Goal: Task Accomplishment & Management: Manage account settings

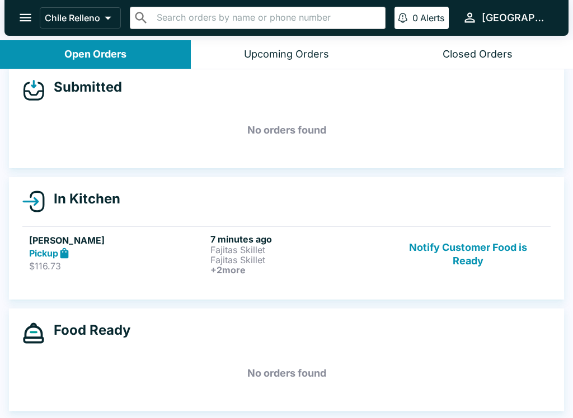
scroll to position [13, 0]
click at [453, 263] on button "Notify Customer Food is Ready" at bounding box center [468, 254] width 152 height 41
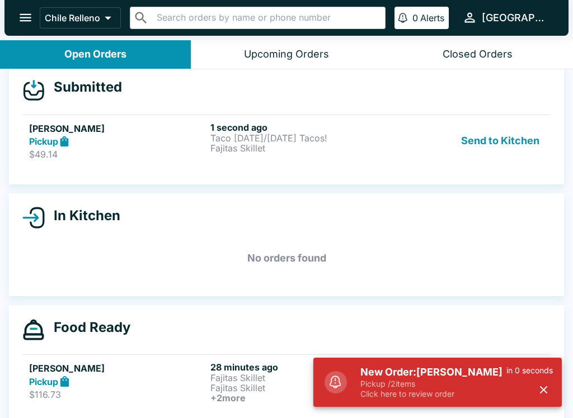
click at [520, 117] on link "[PERSON_NAME] Pickup $49.14 1 second ago Taco [DATE]/[DATE] Tacos! Fajitas Skil…" at bounding box center [286, 141] width 528 height 53
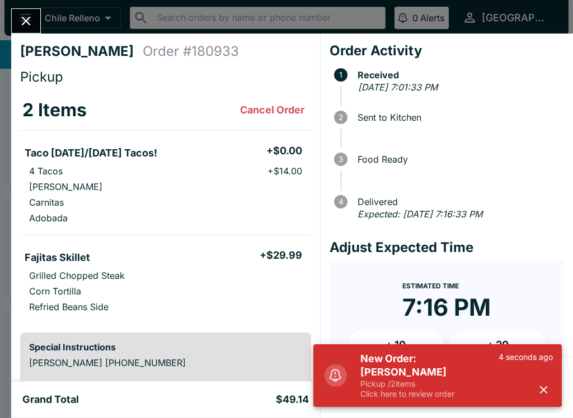
click at [23, 26] on icon "Close" at bounding box center [25, 20] width 15 height 15
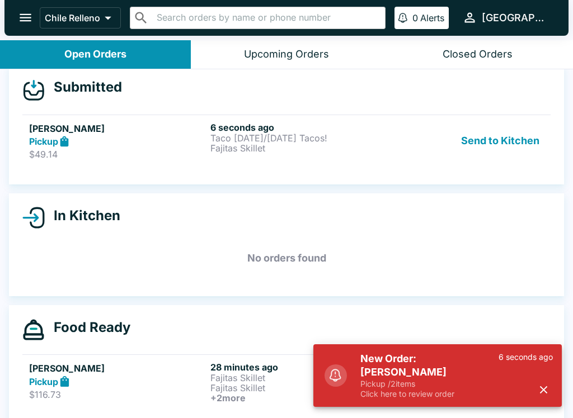
click at [550, 389] on button "button" at bounding box center [543, 390] width 18 height 18
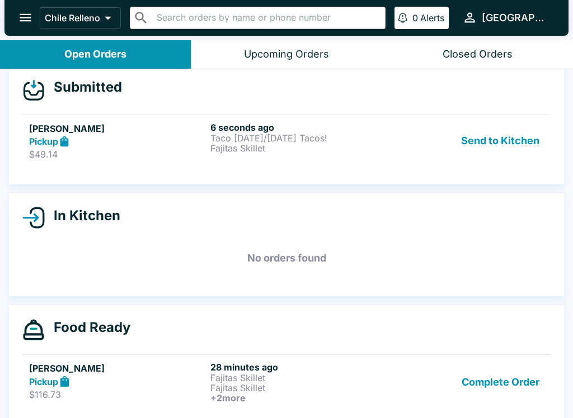
click at [503, 141] on button "Send to Kitchen" at bounding box center [499, 141] width 87 height 39
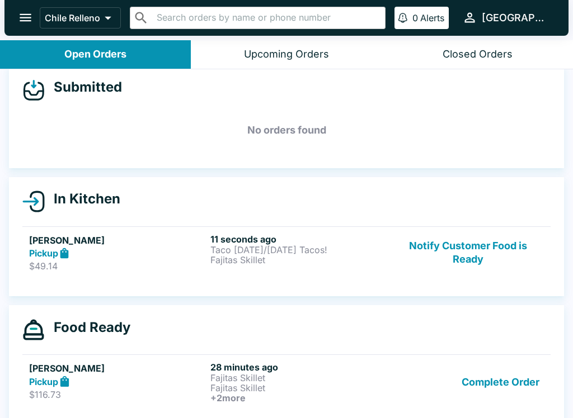
click at [304, 235] on h6 "11 seconds ago" at bounding box center [298, 239] width 177 height 11
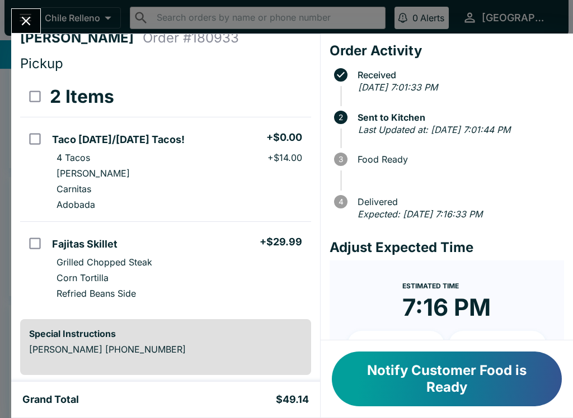
scroll to position [-2, 0]
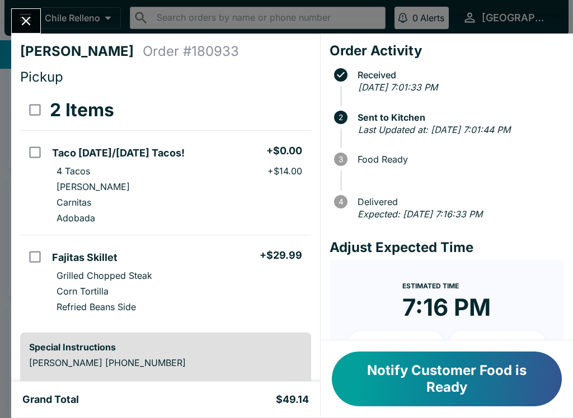
click at [30, 20] on icon "Close" at bounding box center [25, 20] width 15 height 15
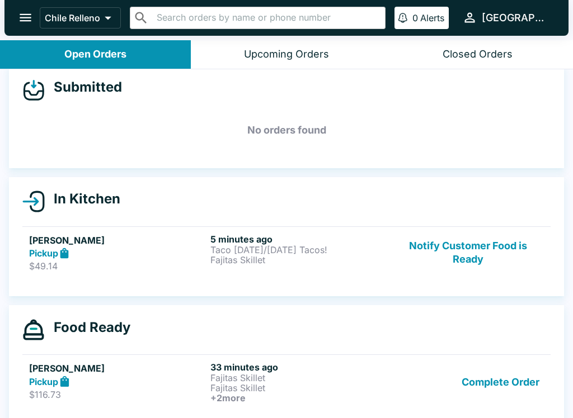
click at [479, 266] on button "Notify Customer Food is Ready" at bounding box center [468, 253] width 152 height 39
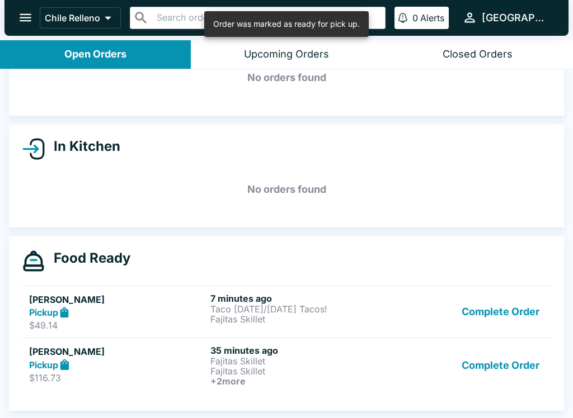
scroll to position [65, 0]
click at [507, 371] on button "Complete Order" at bounding box center [500, 365] width 87 height 41
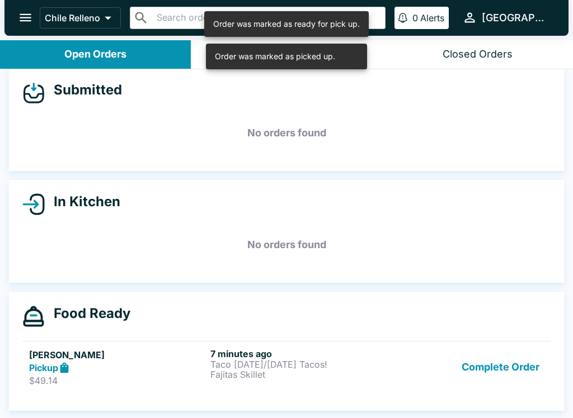
click at [512, 348] on button "Complete Order" at bounding box center [500, 367] width 87 height 39
